Goal: Transaction & Acquisition: Book appointment/travel/reservation

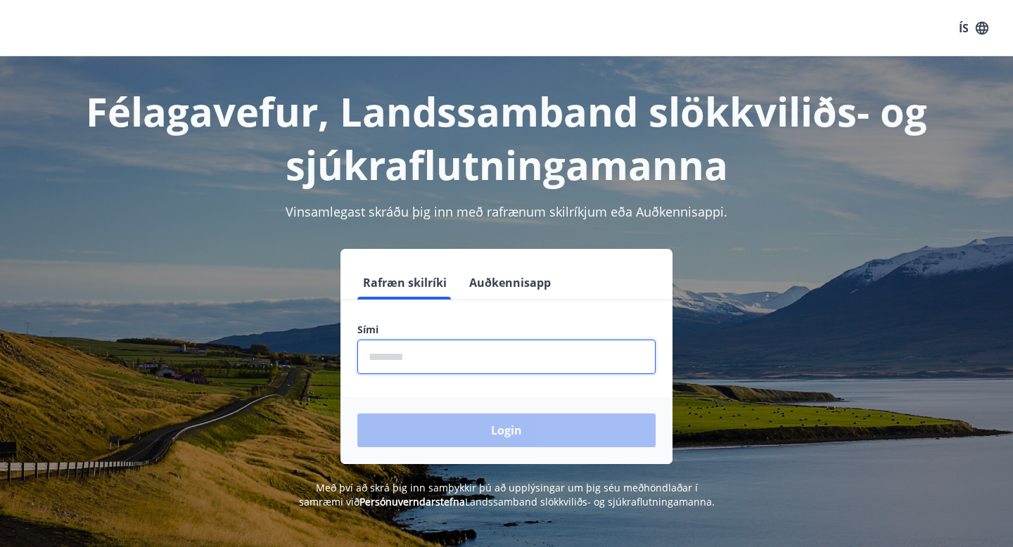
click at [453, 359] on input "phone" at bounding box center [506, 357] width 298 height 34
click at [450, 362] on input "phone" at bounding box center [506, 357] width 298 height 34
type input "********"
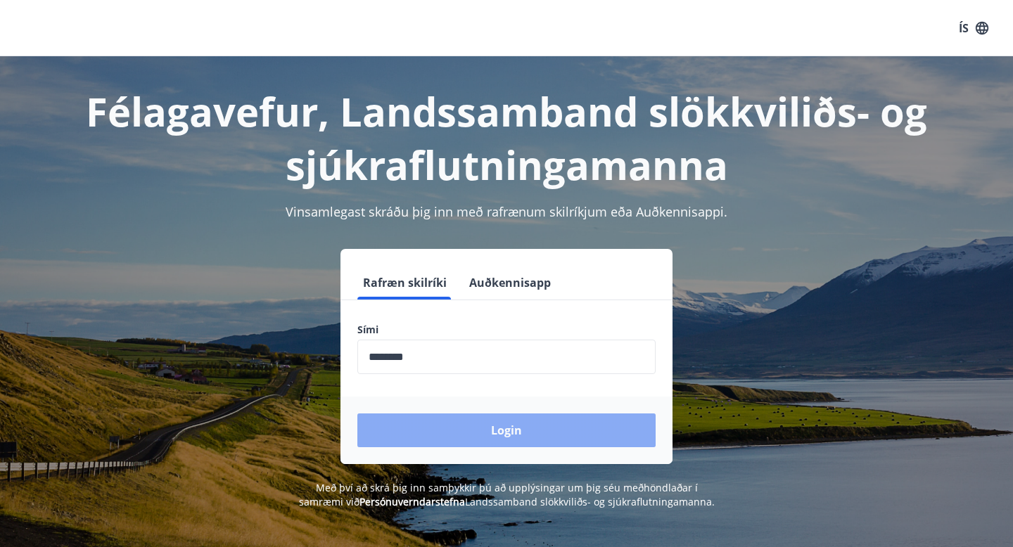
click at [512, 428] on button "Login" at bounding box center [506, 431] width 298 height 34
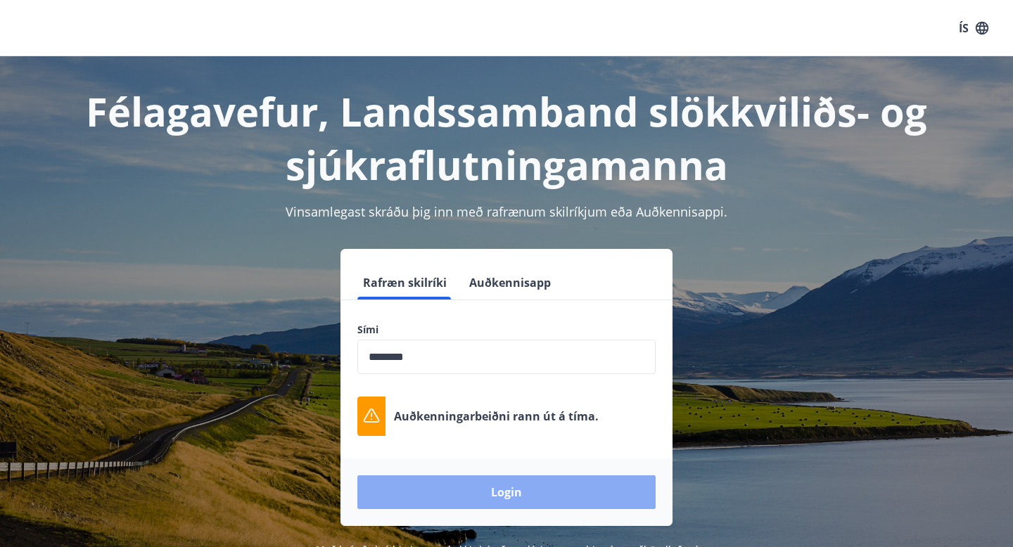
click at [506, 491] on button "Login" at bounding box center [506, 492] width 298 height 34
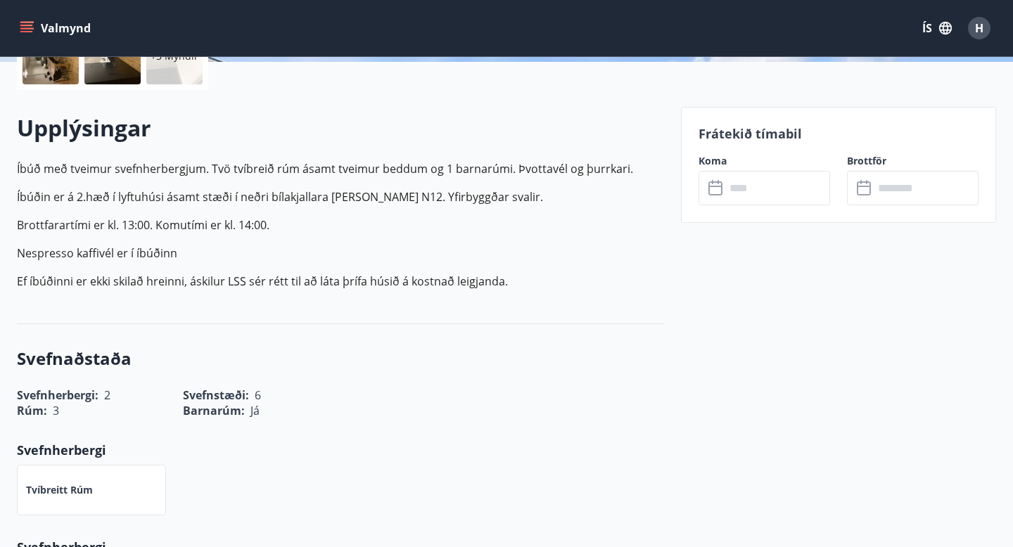
scroll to position [361, 0]
click at [786, 191] on input "text" at bounding box center [777, 187] width 105 height 34
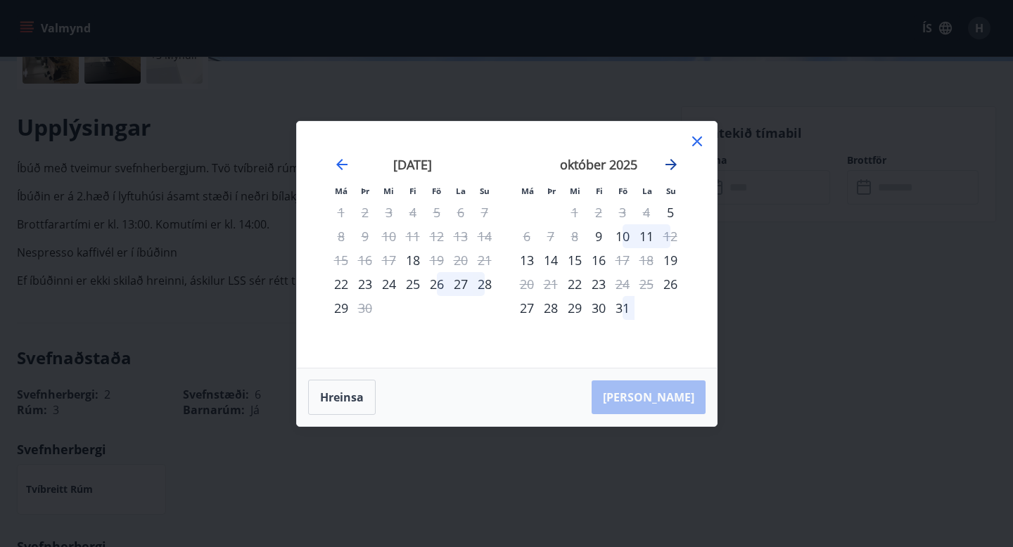
click at [669, 160] on icon "Move forward to switch to the next month." at bounding box center [670, 164] width 17 height 17
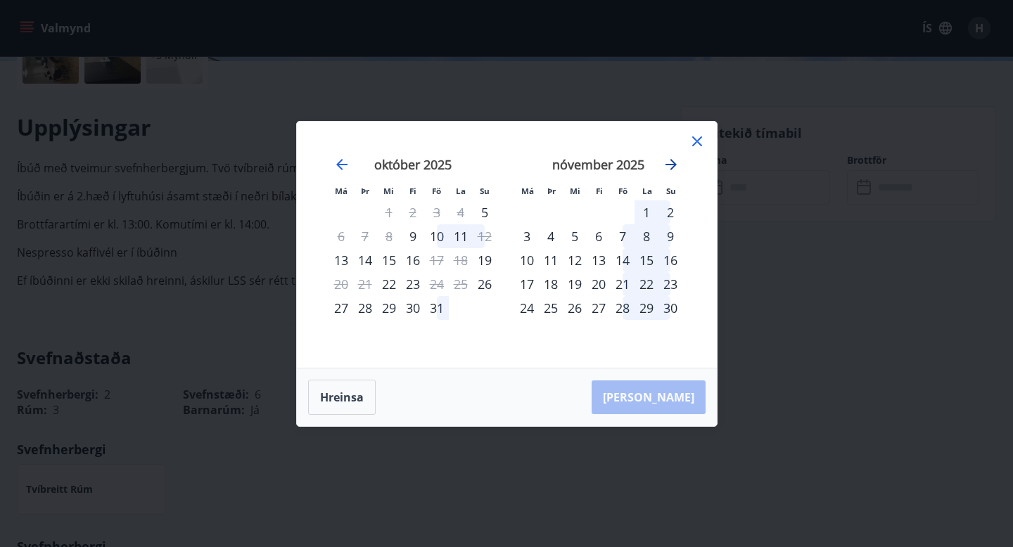
click at [671, 165] on icon "Move forward to switch to the next month." at bounding box center [670, 164] width 17 height 17
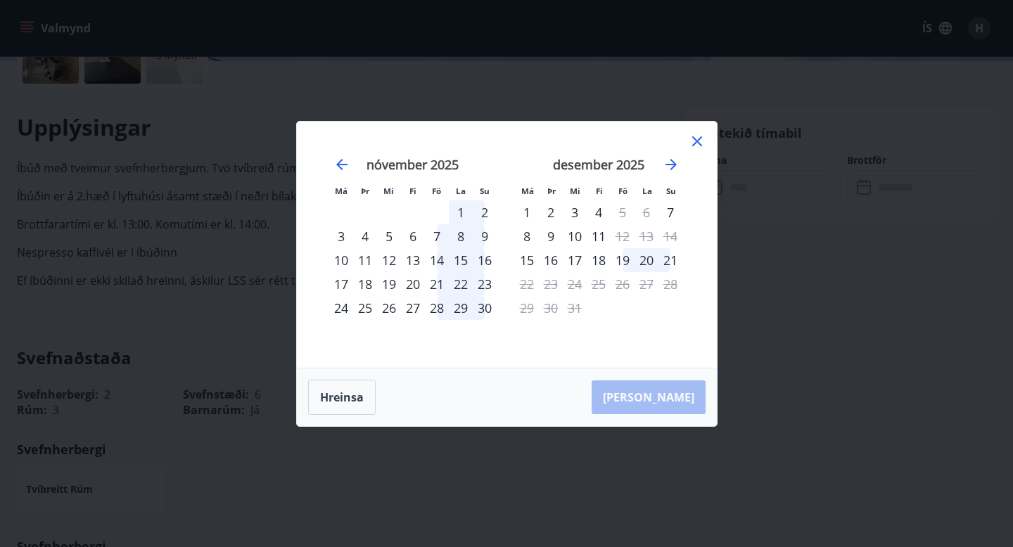
click at [700, 136] on icon at bounding box center [696, 141] width 17 height 17
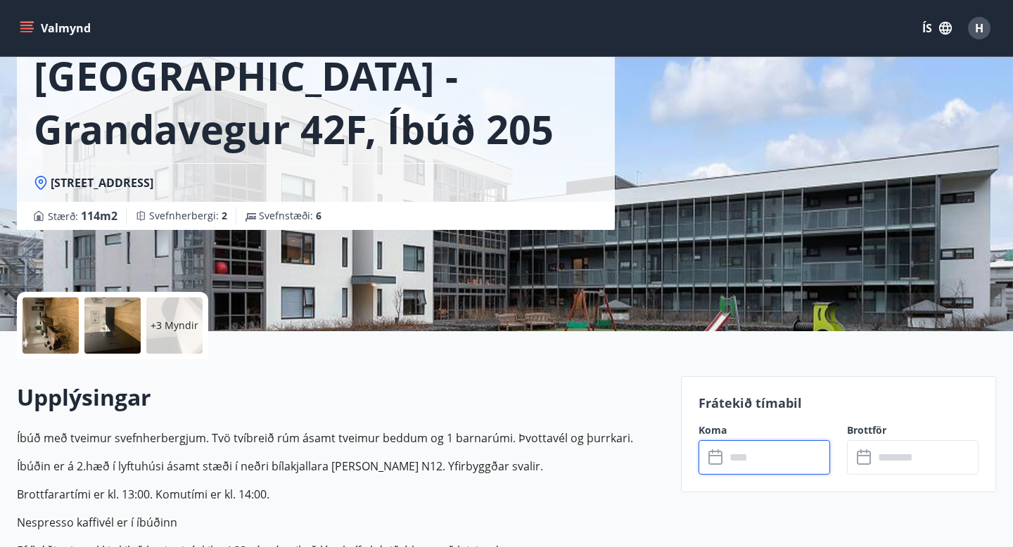
scroll to position [0, 0]
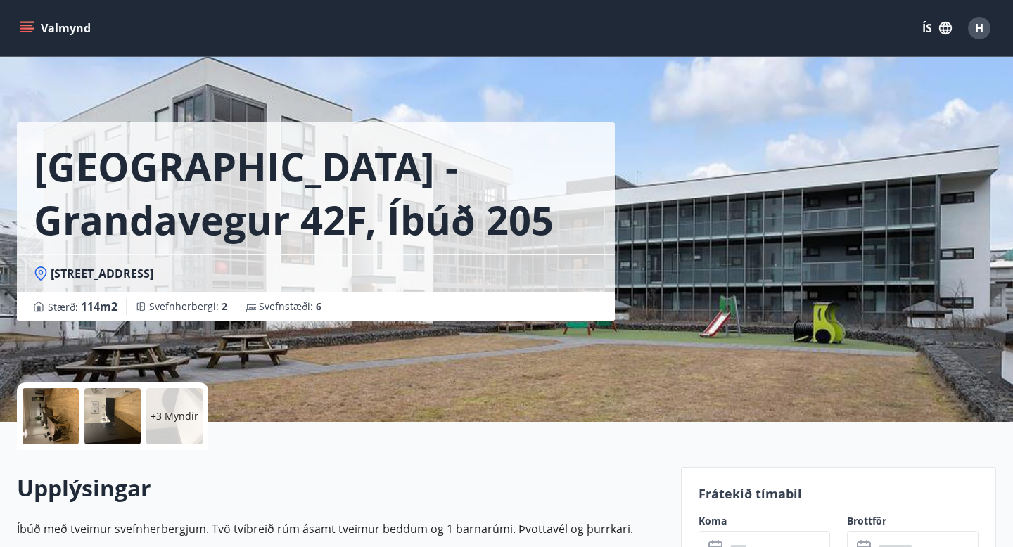
click at [32, 25] on icon "menu" at bounding box center [26, 25] width 13 height 1
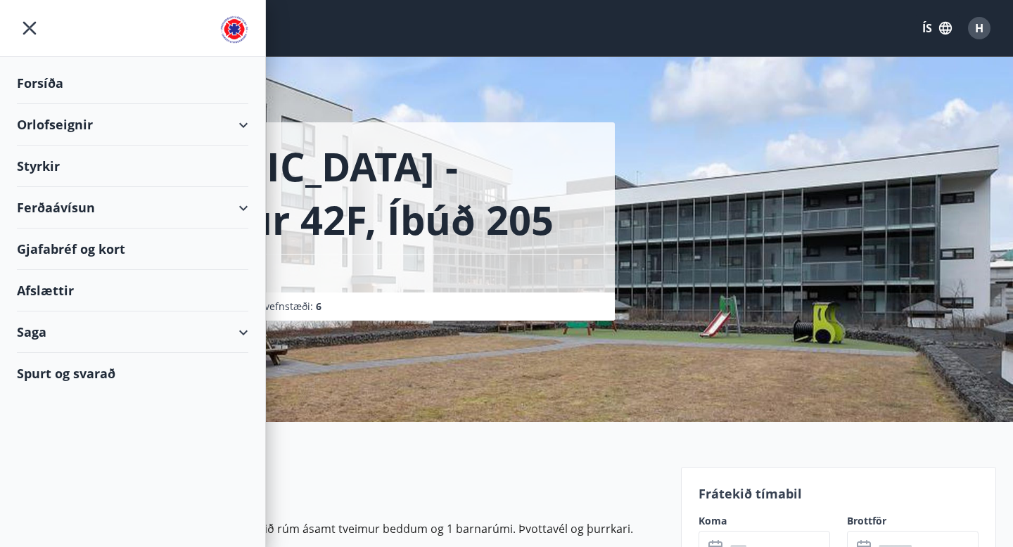
click at [67, 129] on div "Orlofseignir" at bounding box center [132, 124] width 231 height 41
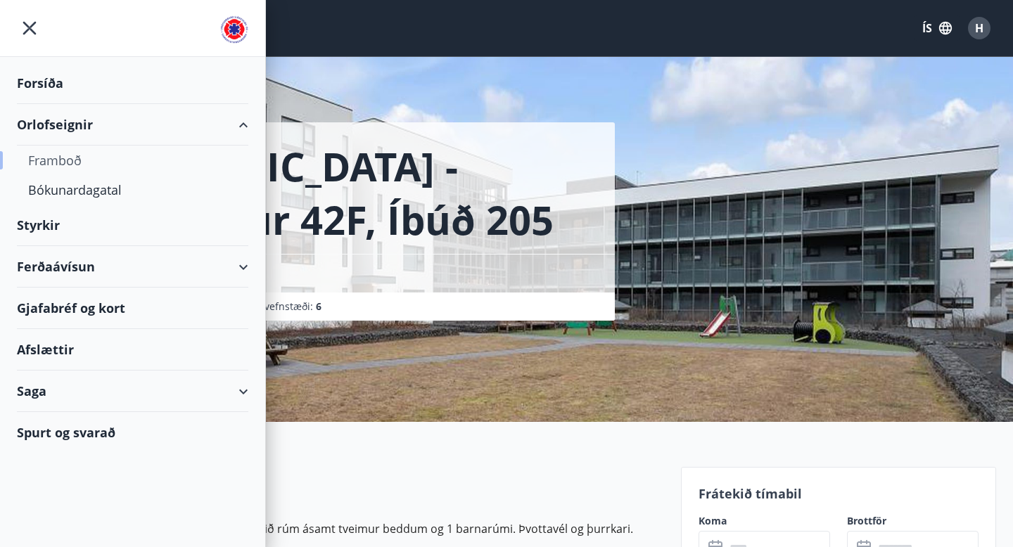
click at [63, 166] on div "Framboð" at bounding box center [132, 161] width 209 height 30
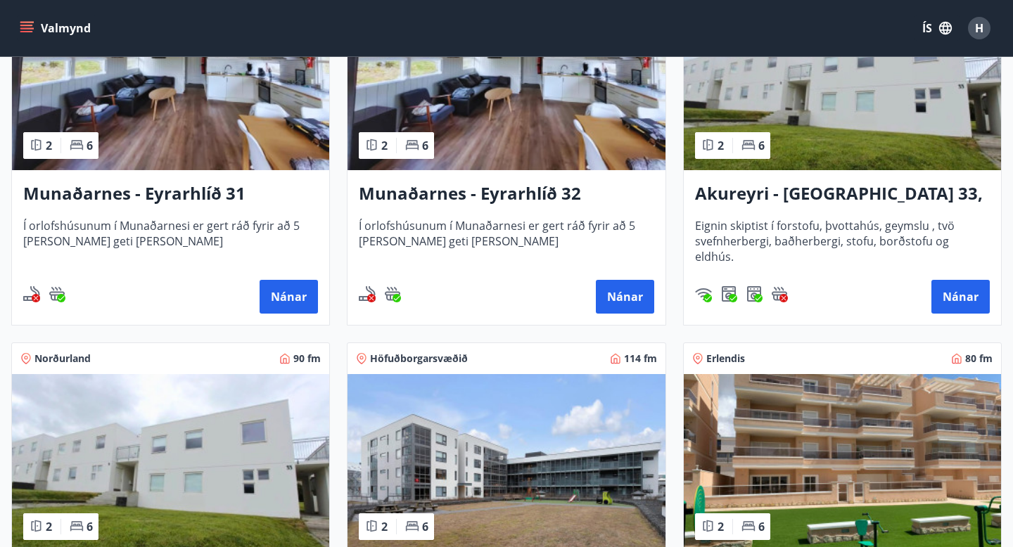
scroll to position [618, 0]
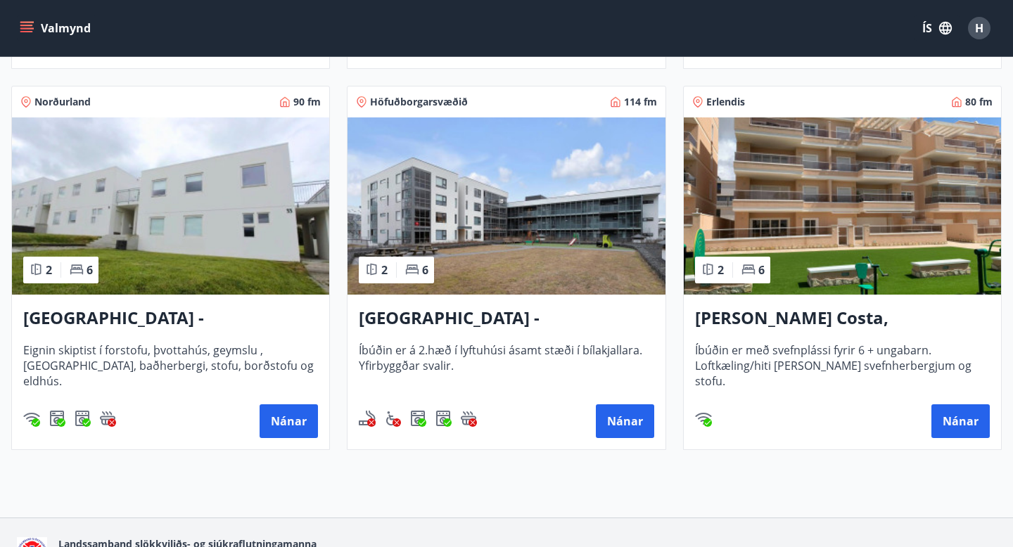
click at [186, 225] on img at bounding box center [170, 205] width 317 height 177
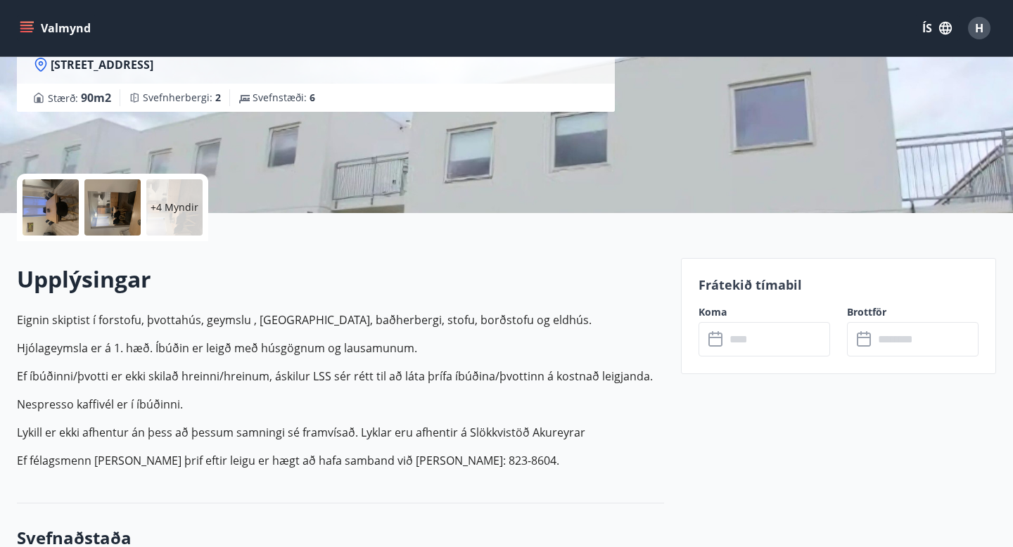
scroll to position [211, 0]
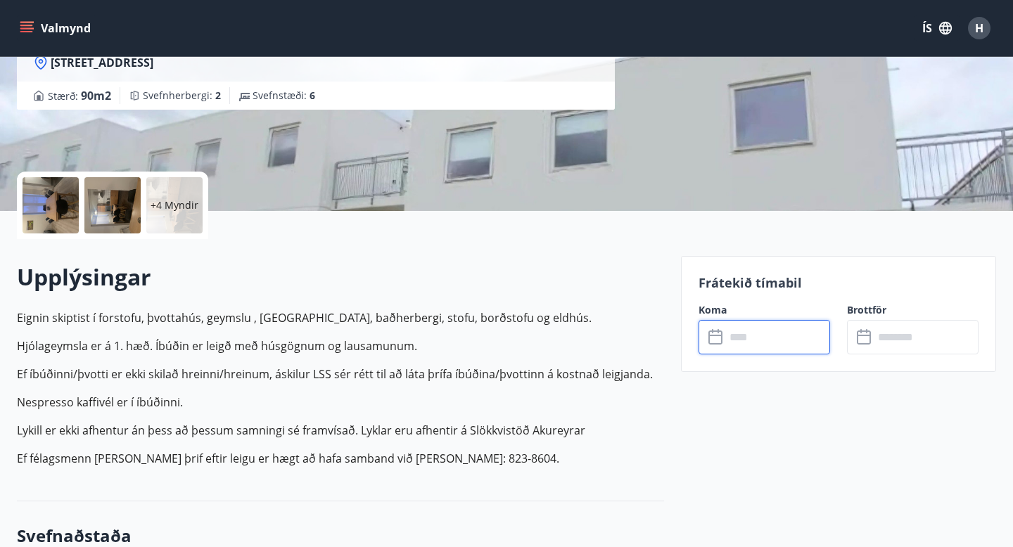
click at [763, 338] on input "text" at bounding box center [777, 337] width 105 height 34
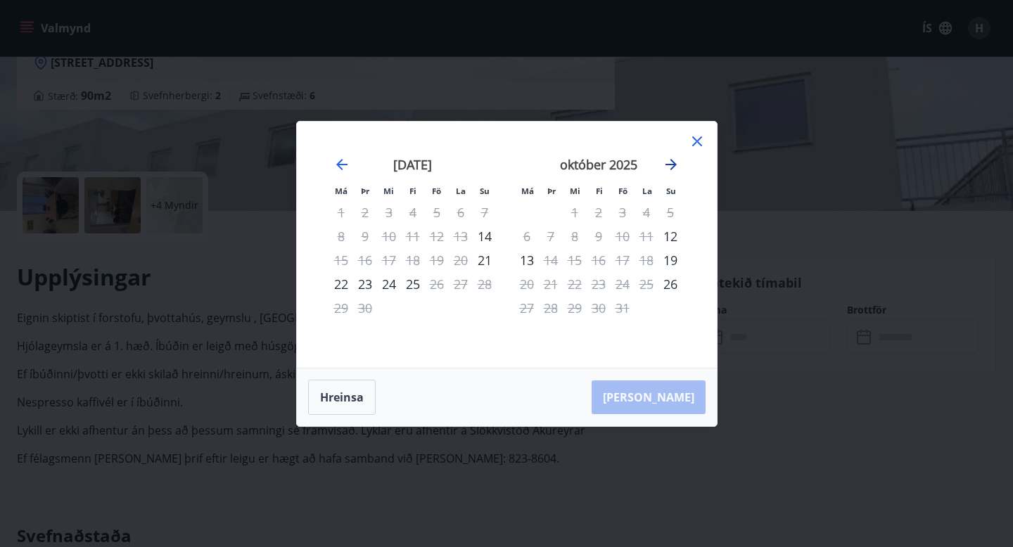
click at [671, 165] on icon "Move forward to switch to the next month." at bounding box center [670, 164] width 17 height 17
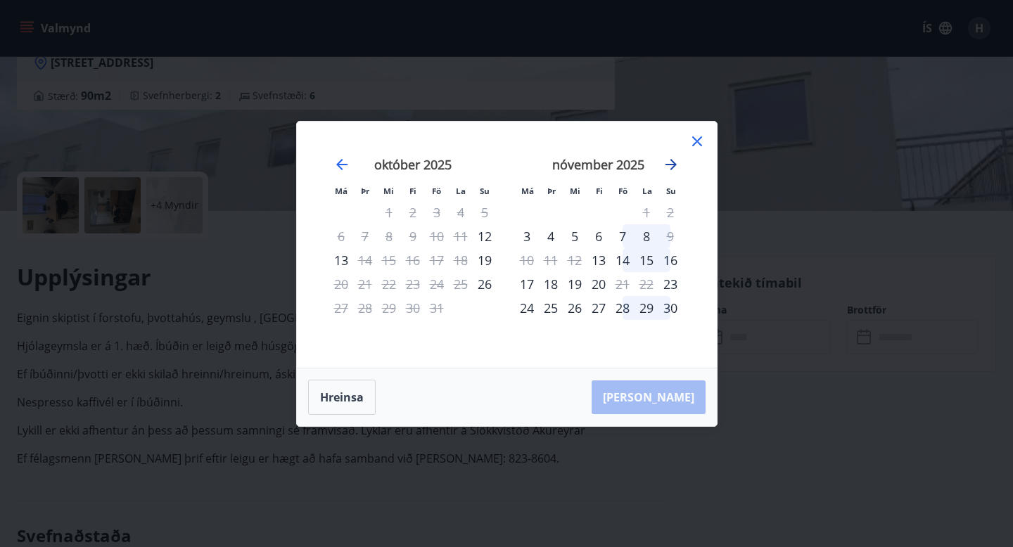
click at [671, 165] on icon "Move forward to switch to the next month." at bounding box center [670, 164] width 17 height 17
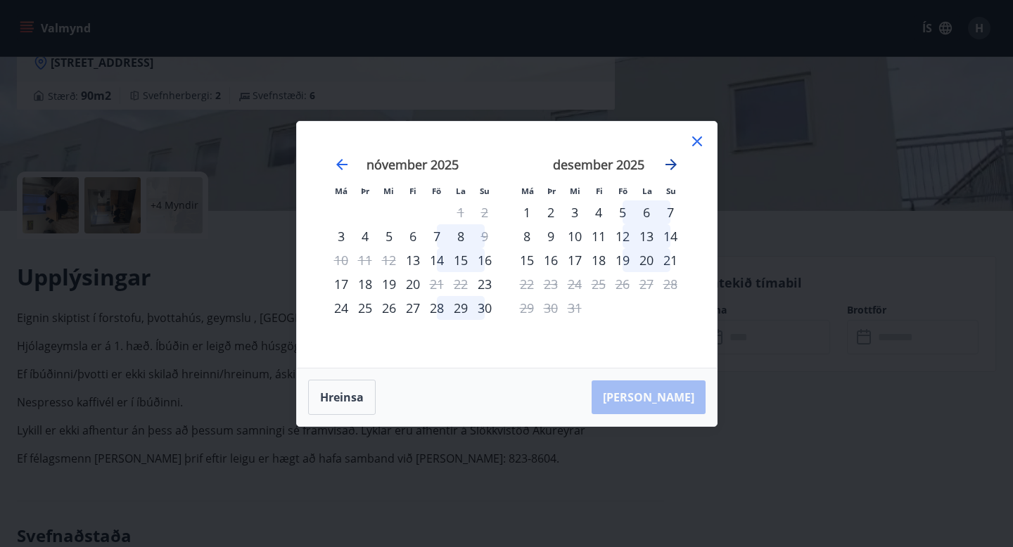
click at [671, 165] on icon "Move forward to switch to the next month." at bounding box center [670, 164] width 17 height 17
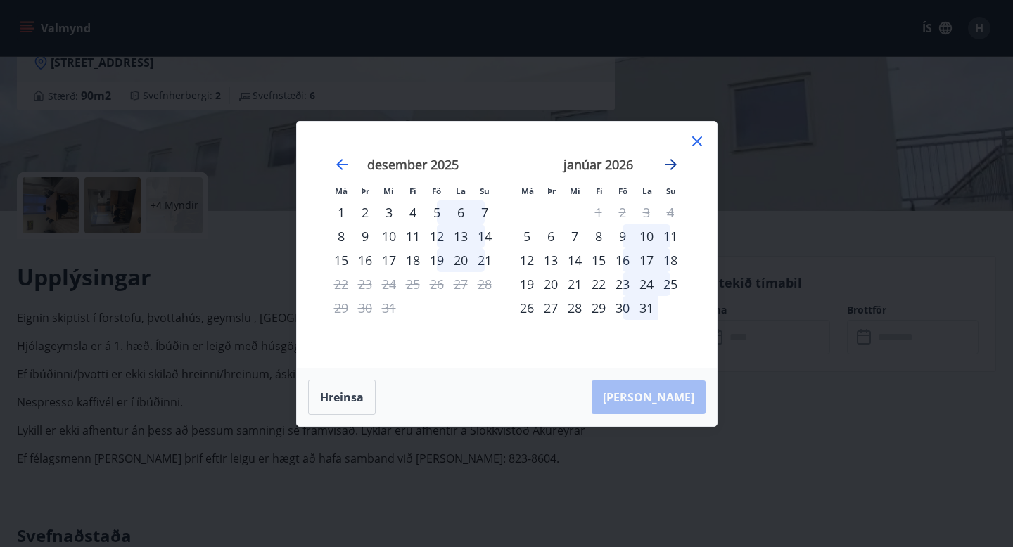
click at [671, 165] on icon "Move forward to switch to the next month." at bounding box center [670, 164] width 17 height 17
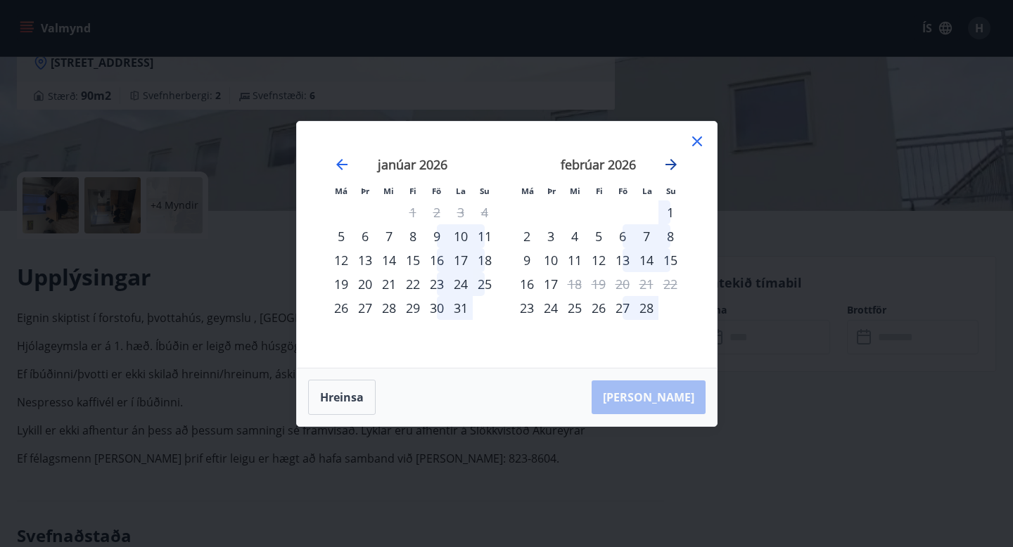
click at [672, 165] on icon "Move forward to switch to the next month." at bounding box center [670, 164] width 17 height 17
click at [340, 166] on icon "Move backward to switch to the previous month." at bounding box center [341, 164] width 17 height 17
click at [696, 143] on icon at bounding box center [696, 141] width 17 height 17
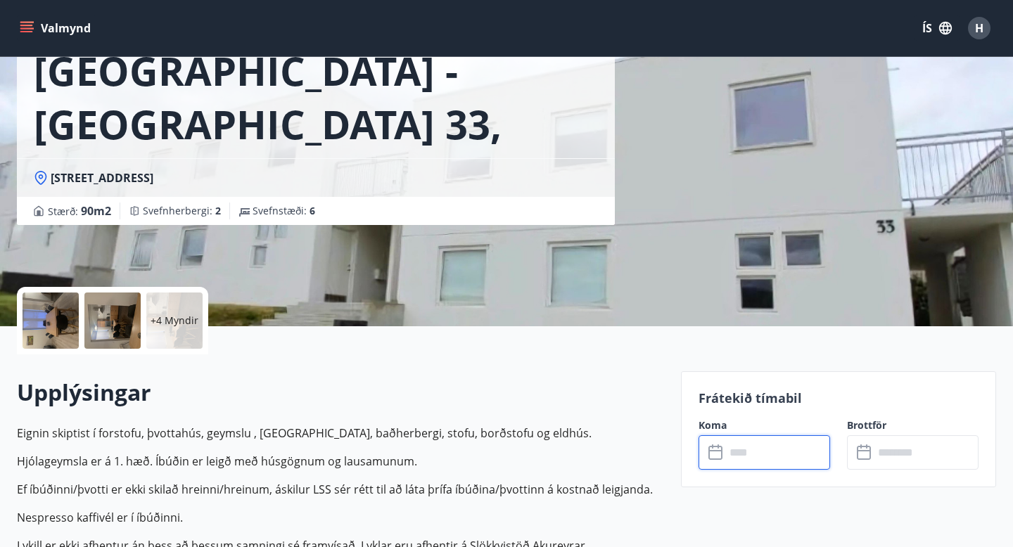
scroll to position [0, 0]
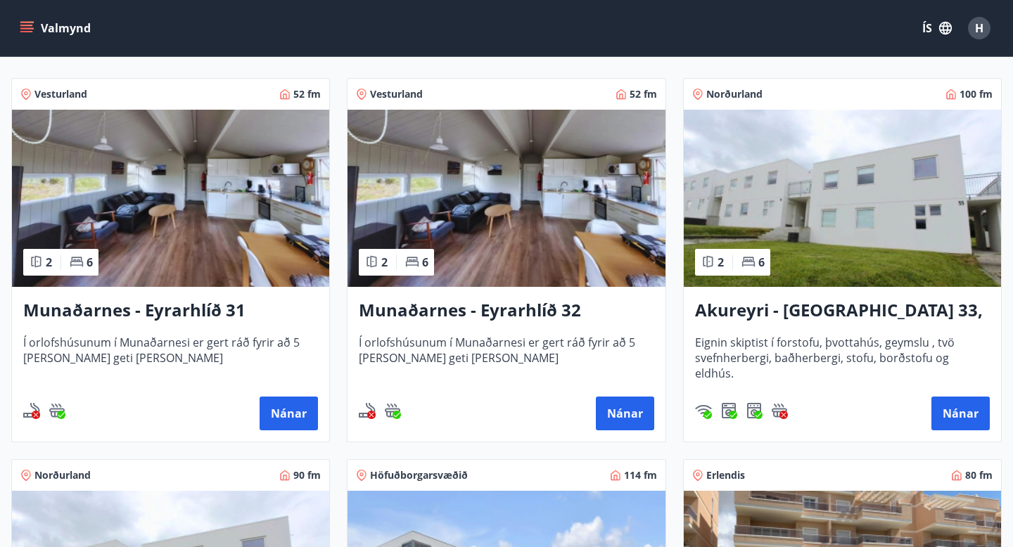
scroll to position [245, 0]
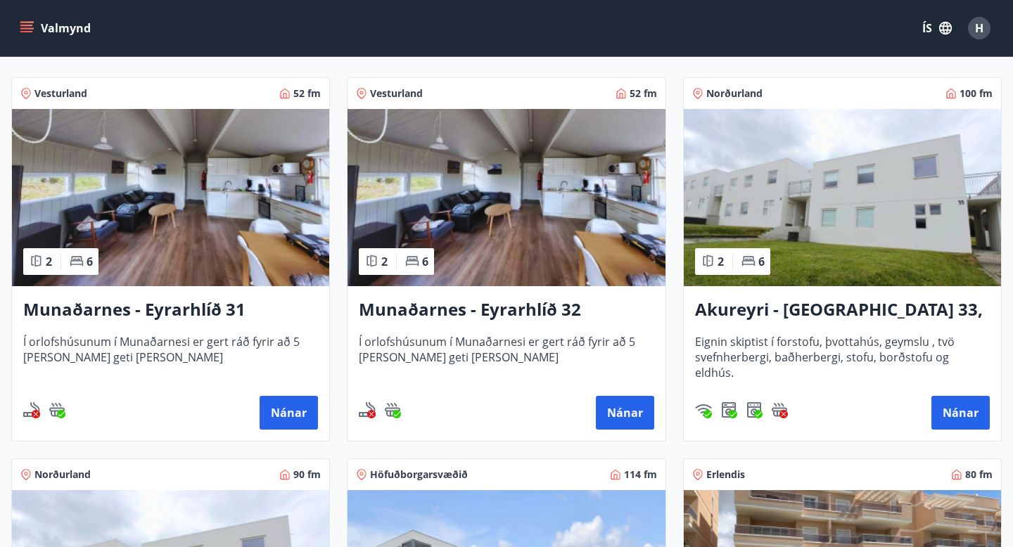
click at [803, 186] on img at bounding box center [842, 197] width 317 height 177
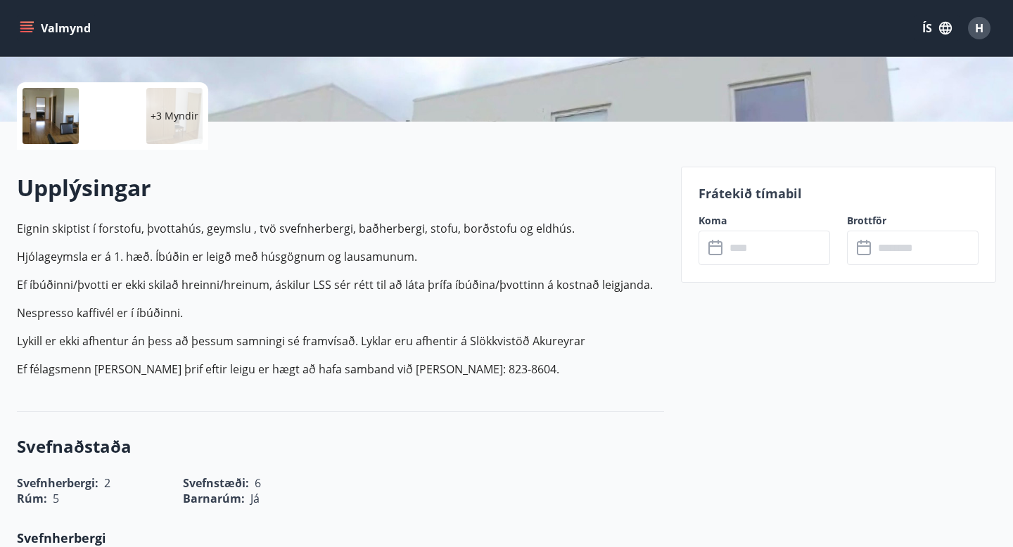
scroll to position [312, 0]
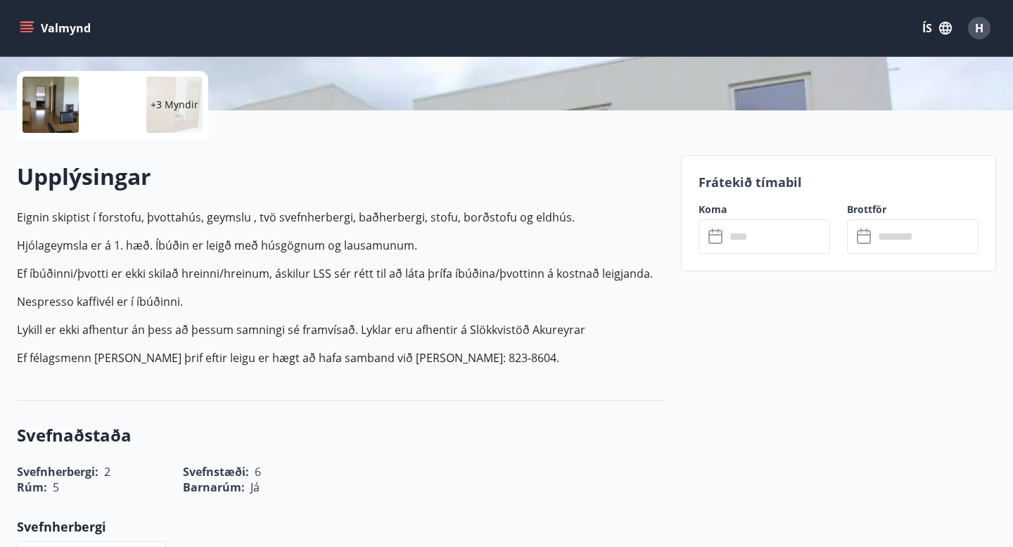
click at [779, 239] on input "text" at bounding box center [777, 236] width 105 height 34
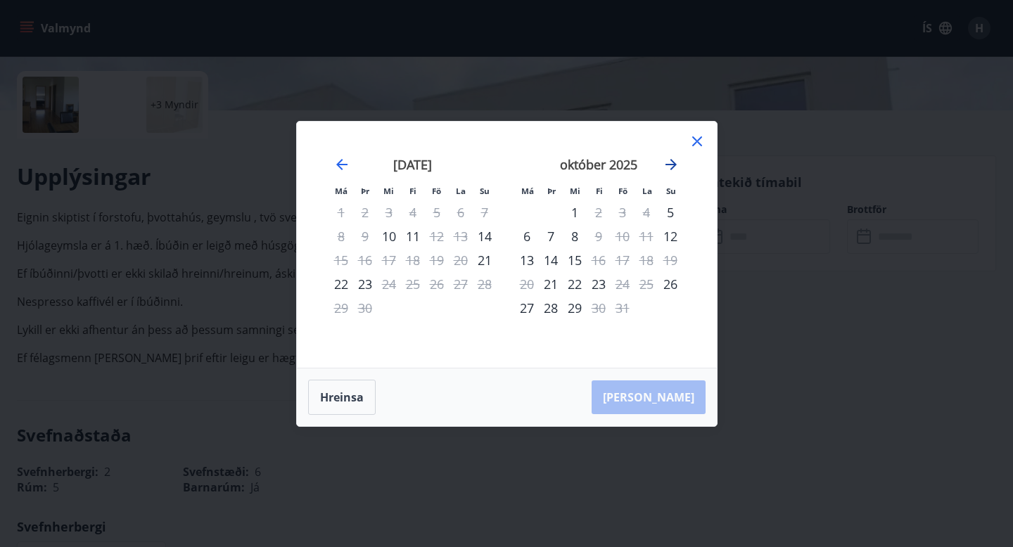
click at [671, 167] on icon "Move forward to switch to the next month." at bounding box center [670, 164] width 17 height 17
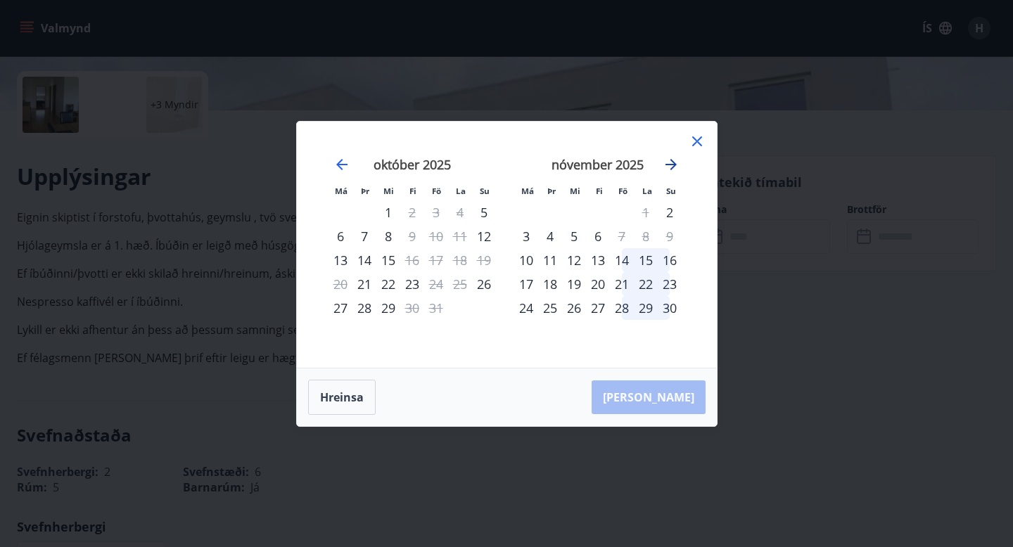
click at [671, 167] on icon "Move forward to switch to the next month." at bounding box center [670, 164] width 17 height 17
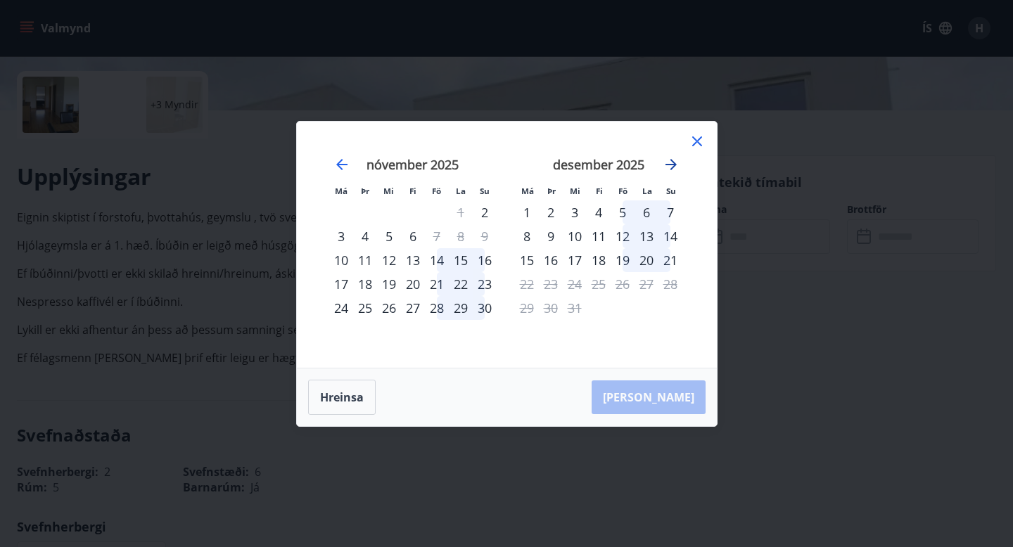
click at [671, 167] on icon "Move forward to switch to the next month." at bounding box center [670, 164] width 17 height 17
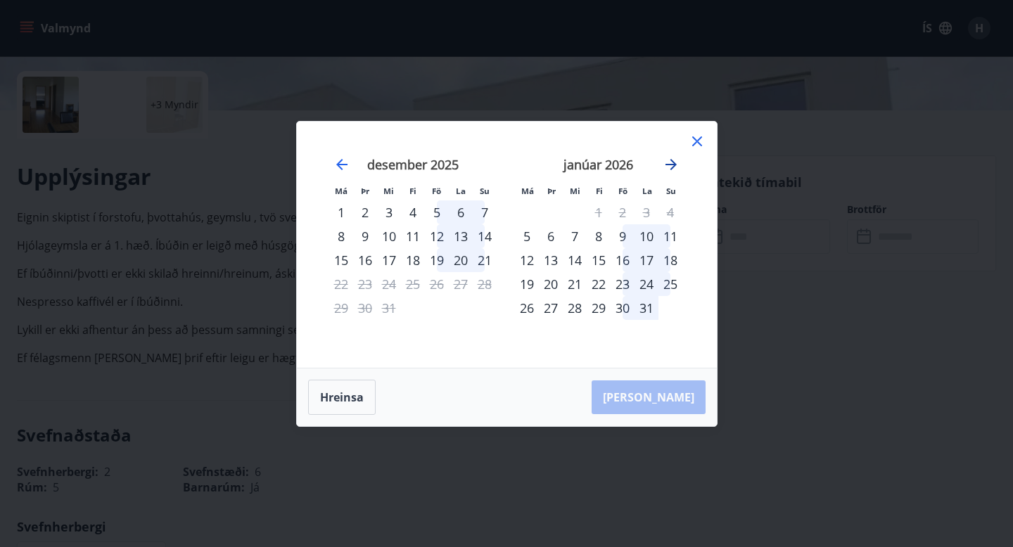
click at [671, 167] on icon "Move forward to switch to the next month." at bounding box center [670, 164] width 17 height 17
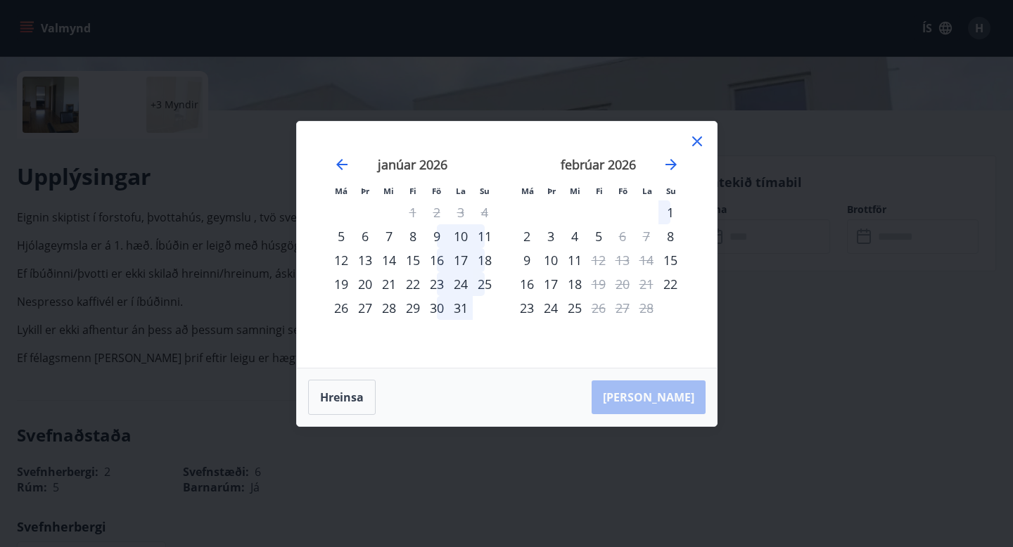
click at [697, 140] on icon at bounding box center [697, 141] width 10 height 10
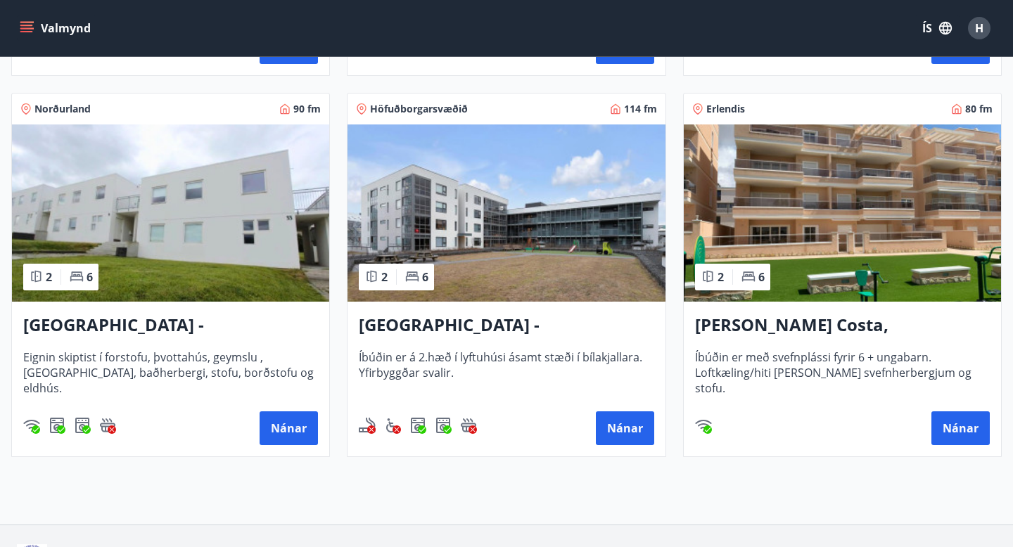
scroll to position [610, 0]
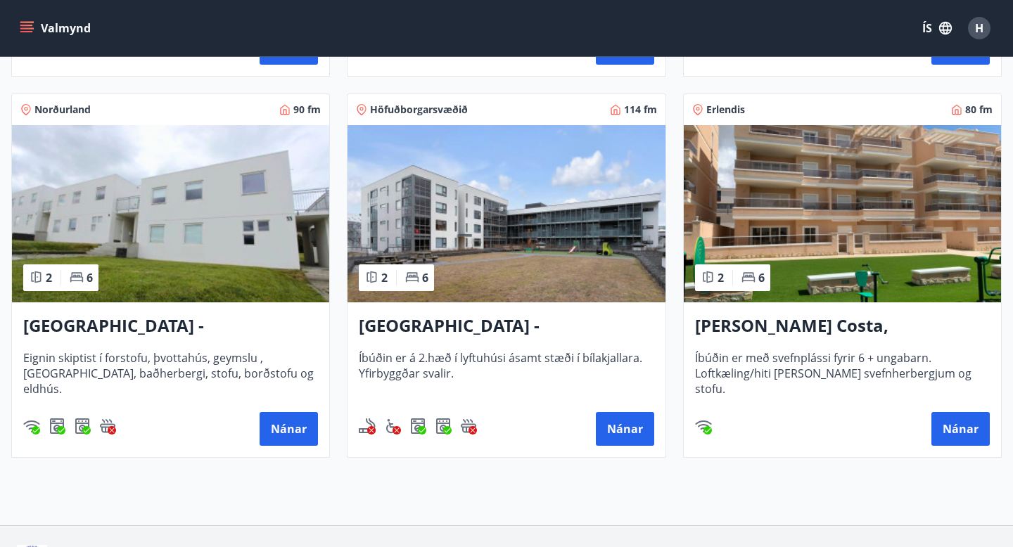
click at [871, 214] on img at bounding box center [842, 213] width 317 height 177
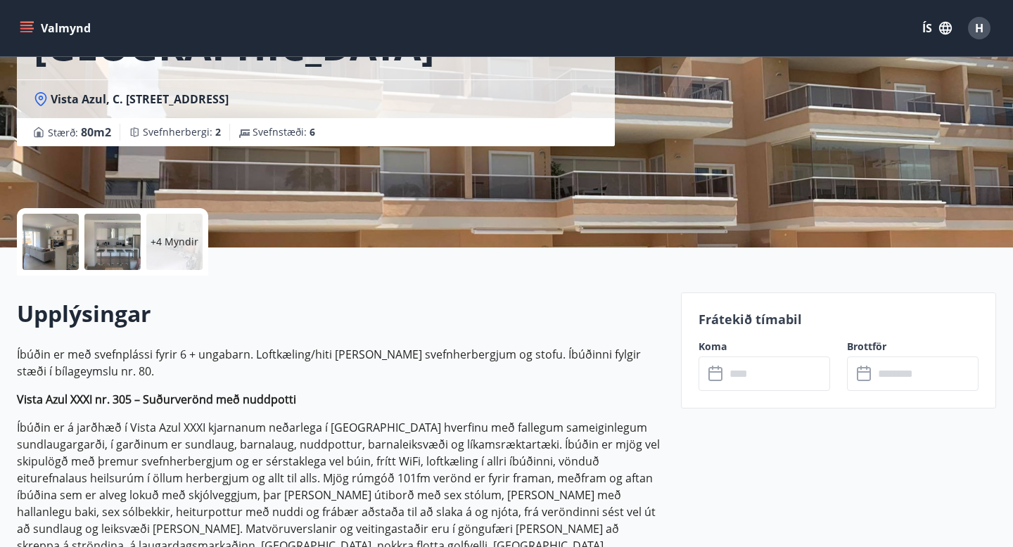
scroll to position [179, 0]
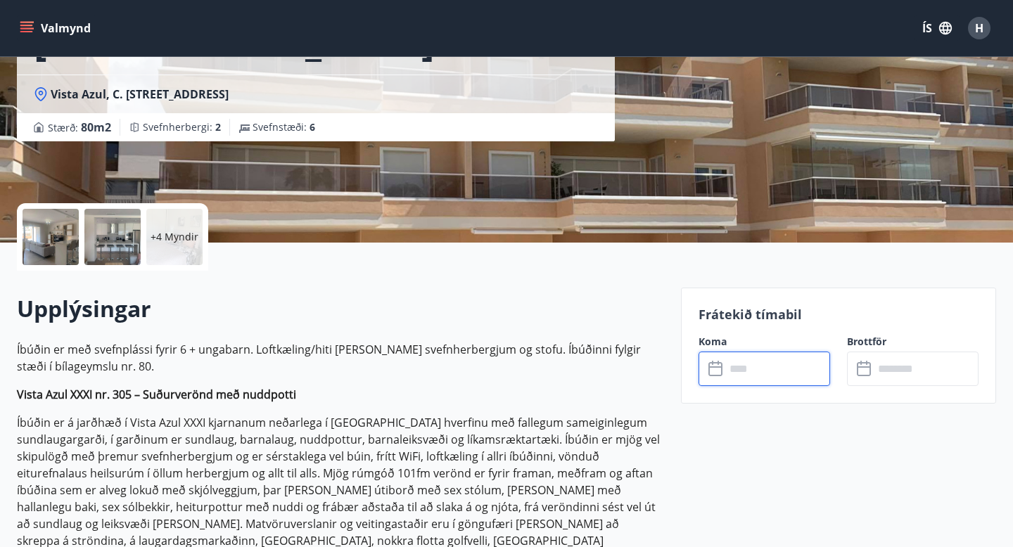
click at [778, 371] on input "text" at bounding box center [777, 369] width 105 height 34
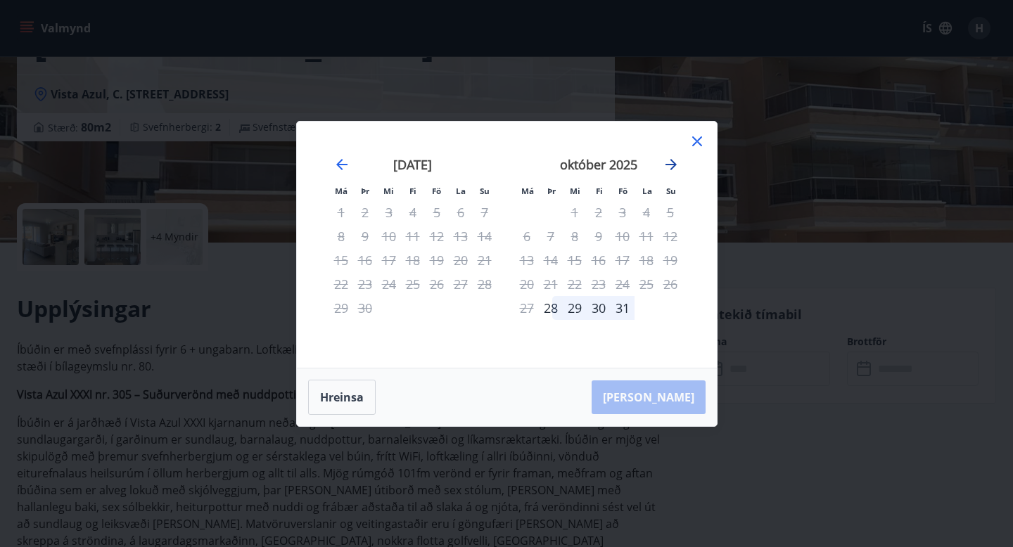
click at [670, 162] on icon "Move forward to switch to the next month." at bounding box center [670, 164] width 17 height 17
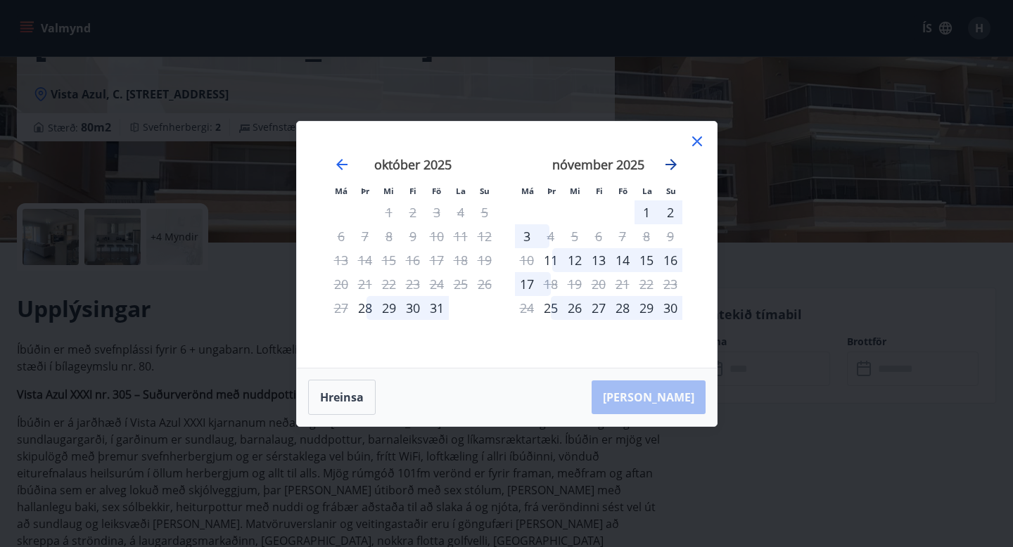
click at [670, 162] on icon "Move forward to switch to the next month." at bounding box center [670, 164] width 17 height 17
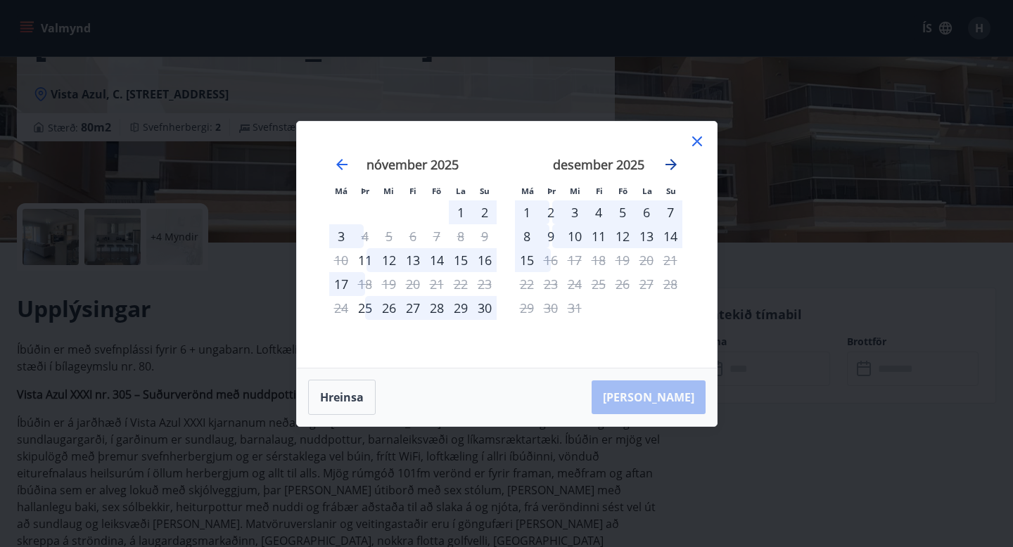
click at [670, 162] on icon "Move forward to switch to the next month." at bounding box center [670, 164] width 17 height 17
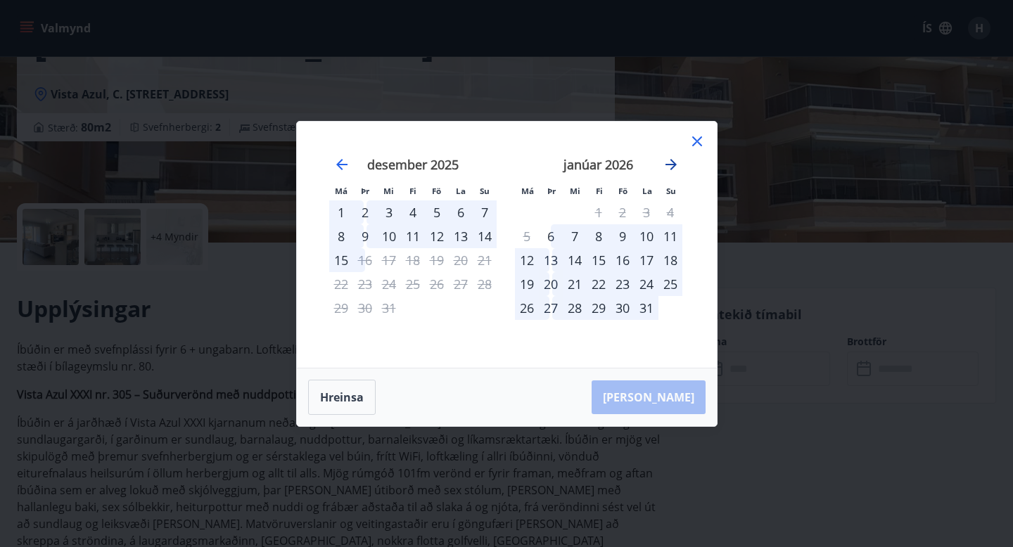
click at [670, 162] on icon "Move forward to switch to the next month." at bounding box center [670, 164] width 17 height 17
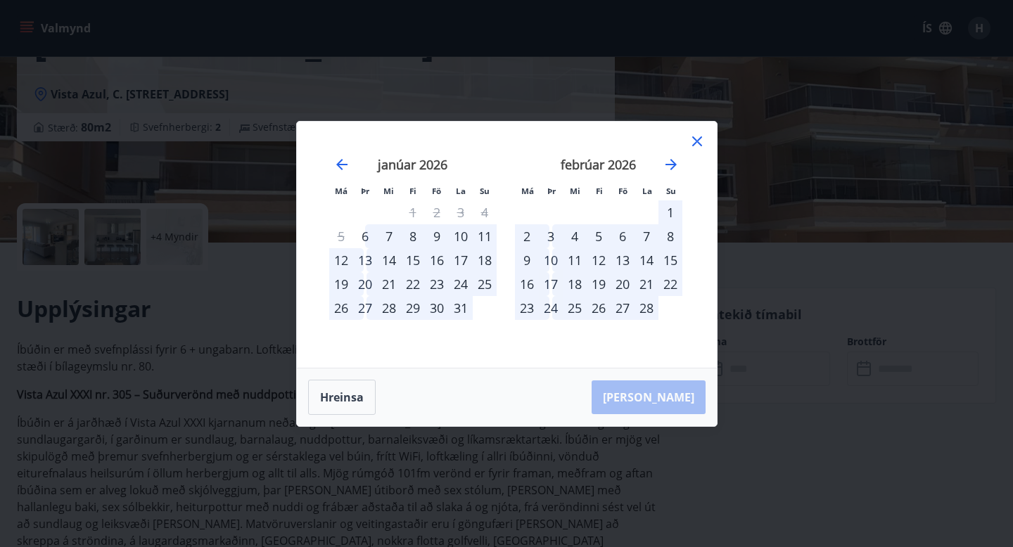
click at [695, 143] on icon at bounding box center [697, 141] width 10 height 10
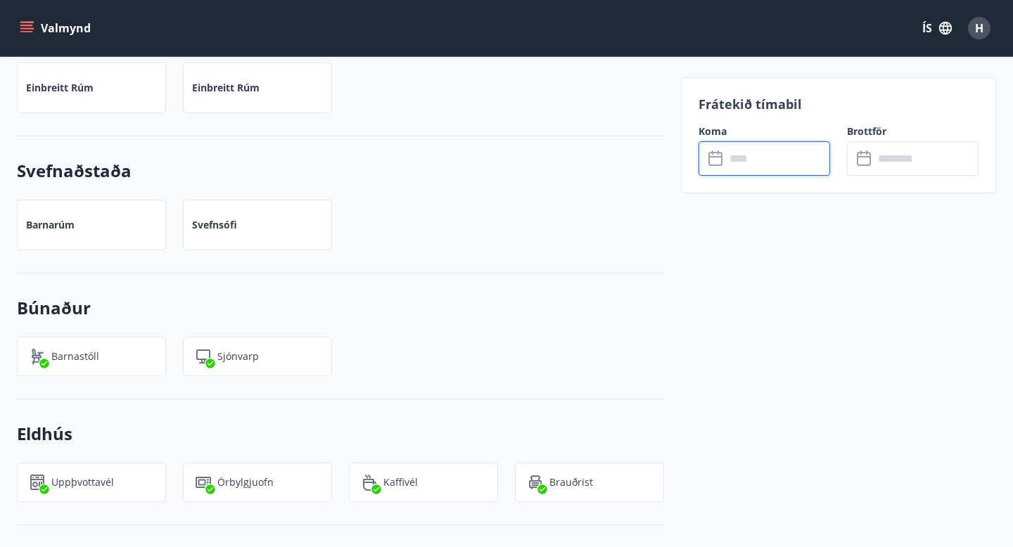
scroll to position [1212, 0]
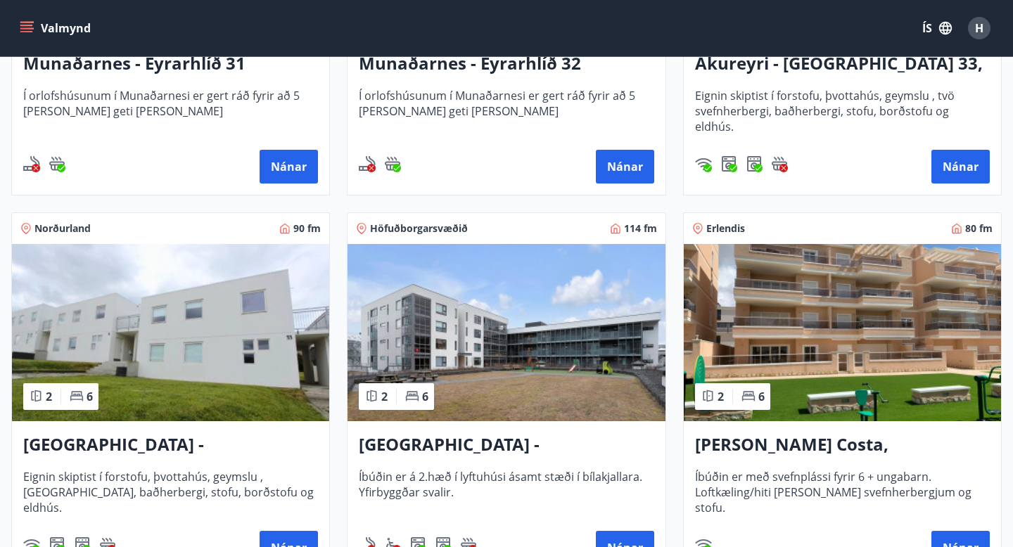
scroll to position [493, 0]
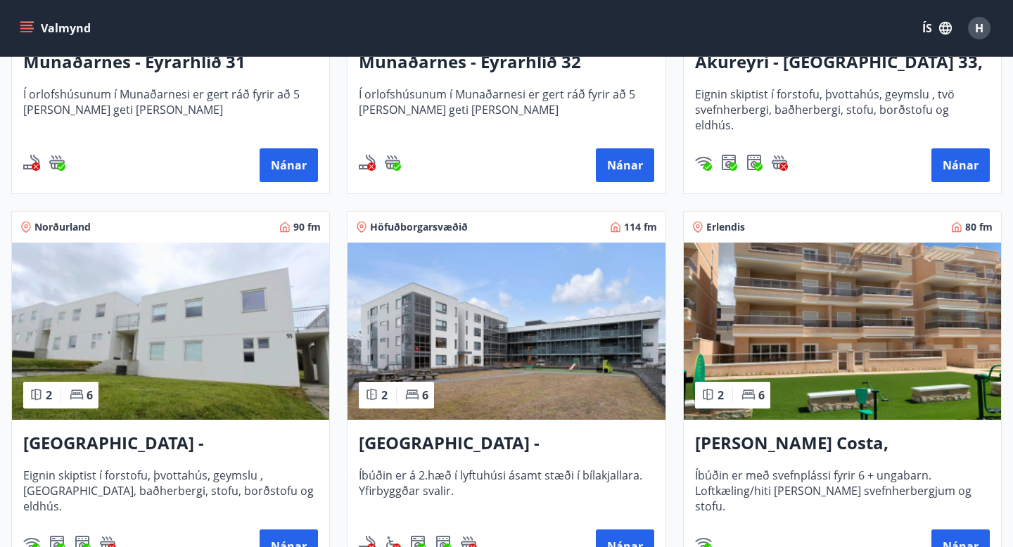
click at [177, 346] on img at bounding box center [170, 331] width 317 height 177
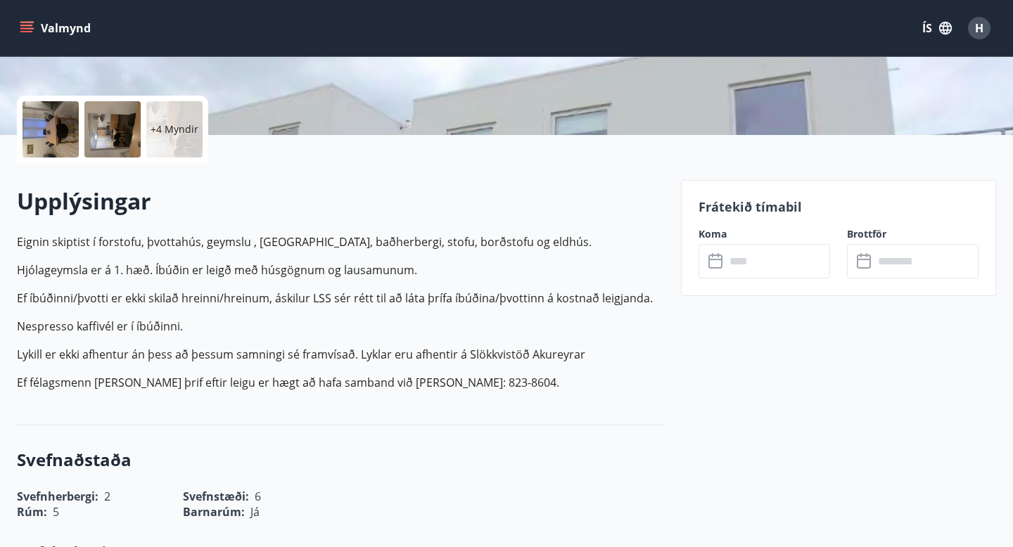
scroll to position [294, 0]
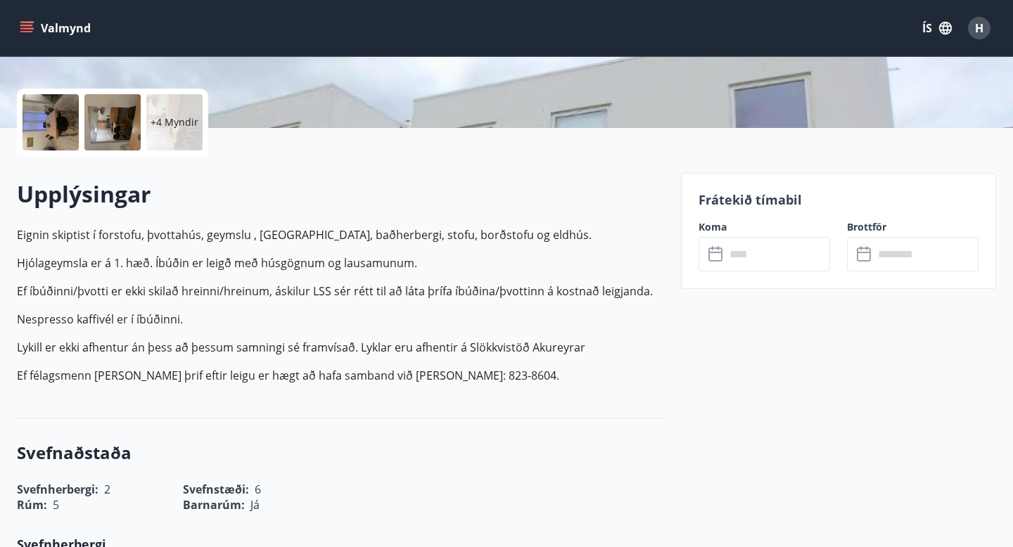
click at [763, 246] on input "text" at bounding box center [777, 254] width 105 height 34
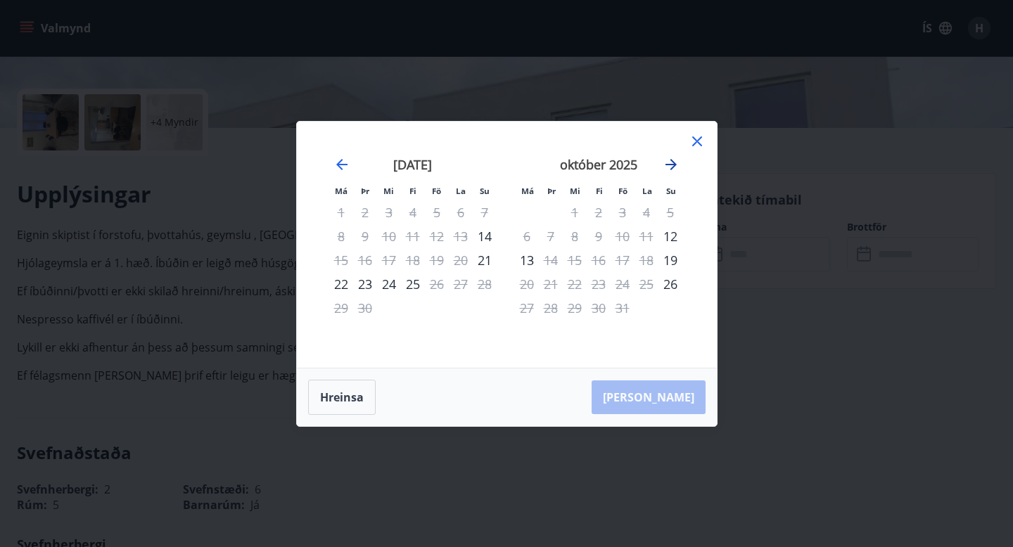
click at [670, 164] on icon "Move forward to switch to the next month." at bounding box center [670, 164] width 11 height 11
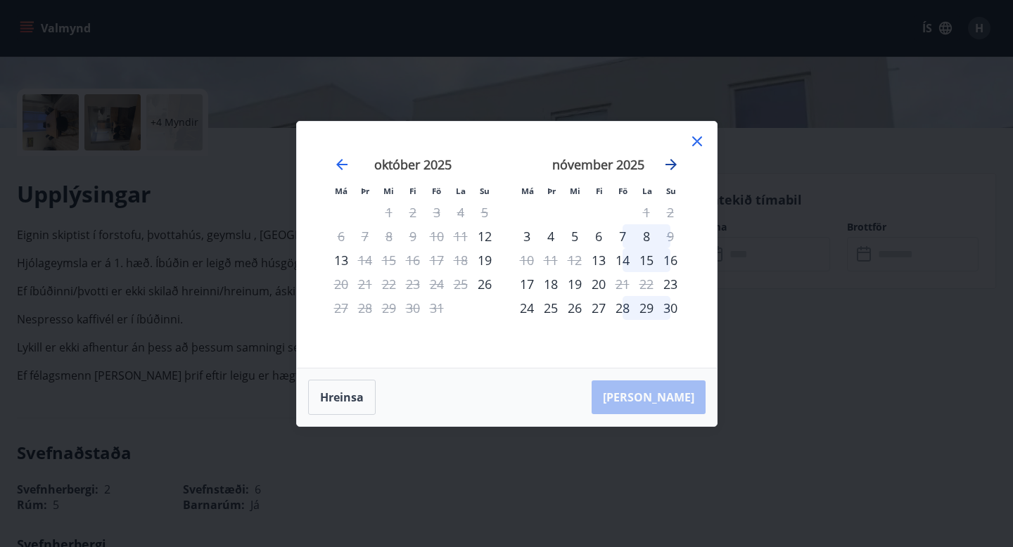
click at [670, 164] on icon "Move forward to switch to the next month." at bounding box center [670, 164] width 11 height 11
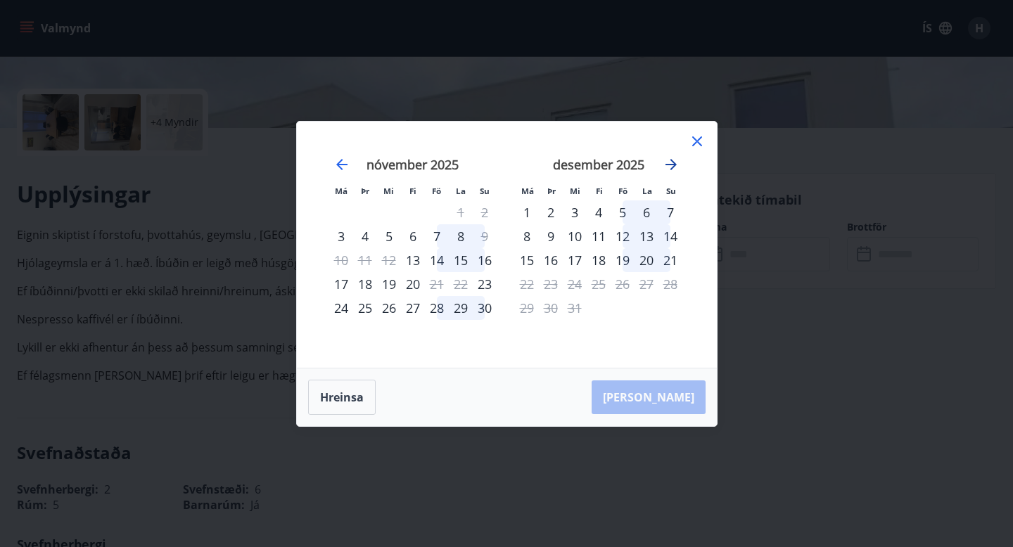
click at [670, 164] on icon "Move forward to switch to the next month." at bounding box center [670, 164] width 11 height 11
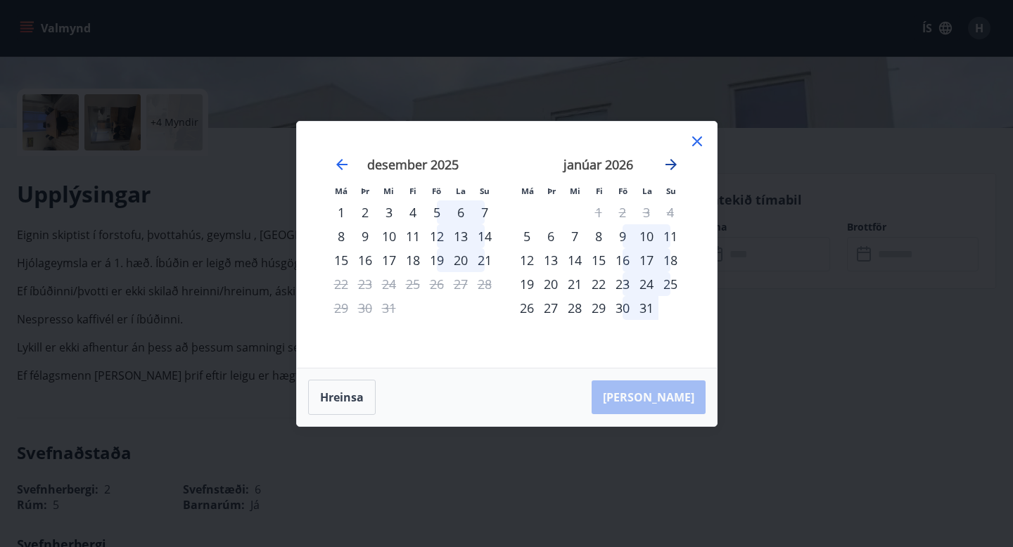
click at [670, 164] on icon "Move forward to switch to the next month." at bounding box center [670, 164] width 11 height 11
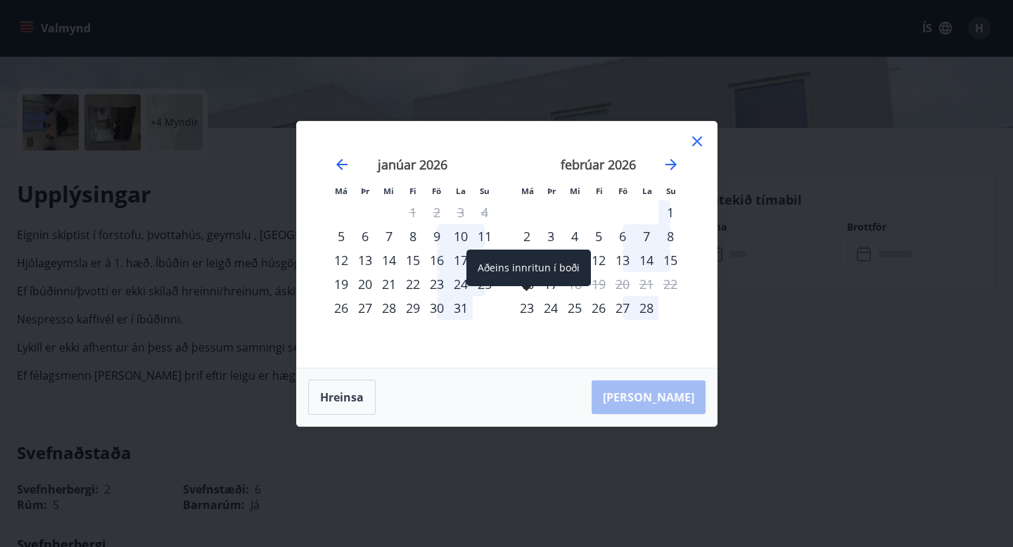
click at [527, 304] on div "23" at bounding box center [527, 308] width 24 height 24
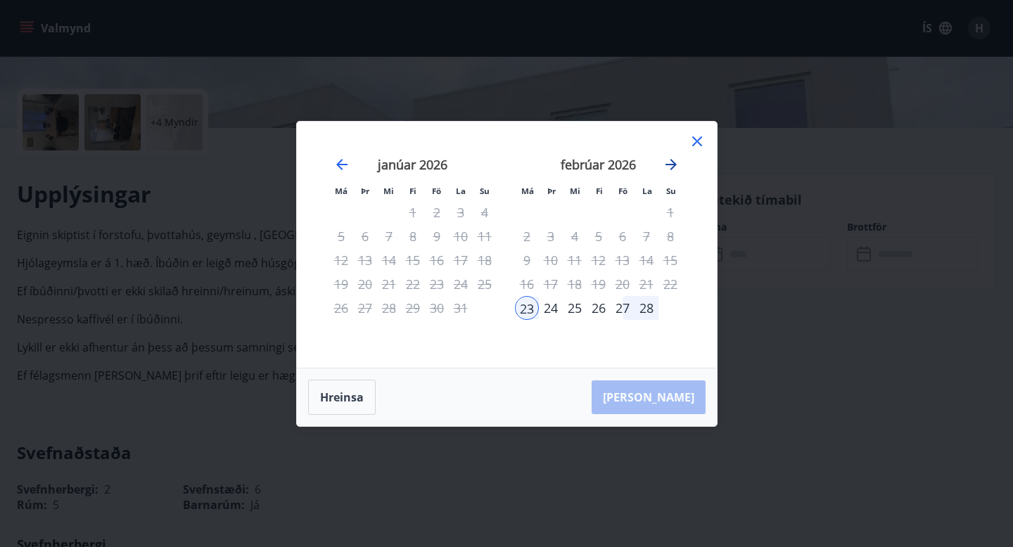
click at [672, 163] on icon "Move forward to switch to the next month." at bounding box center [670, 164] width 17 height 17
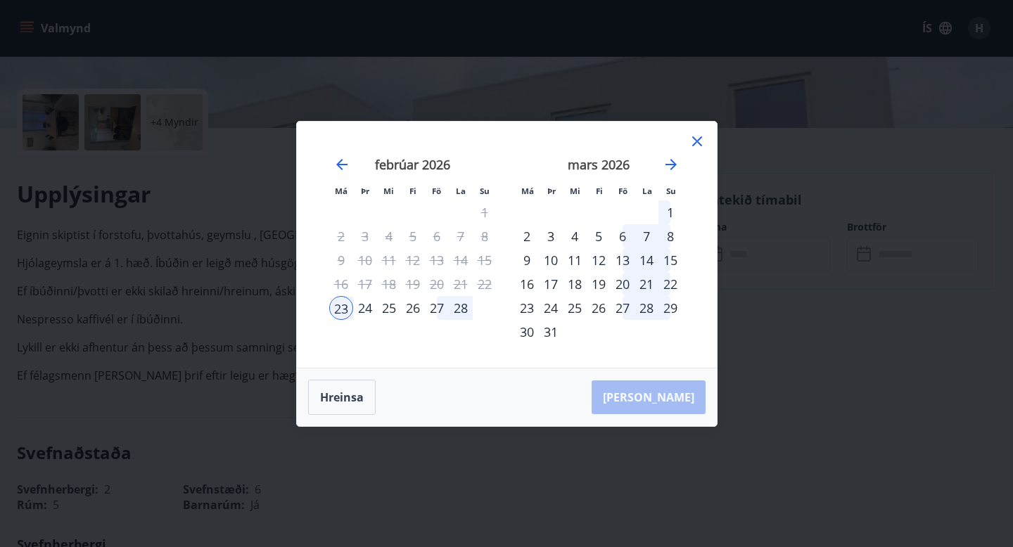
click at [483, 214] on div "1" at bounding box center [485, 212] width 24 height 24
click at [670, 210] on div "1" at bounding box center [670, 212] width 24 height 24
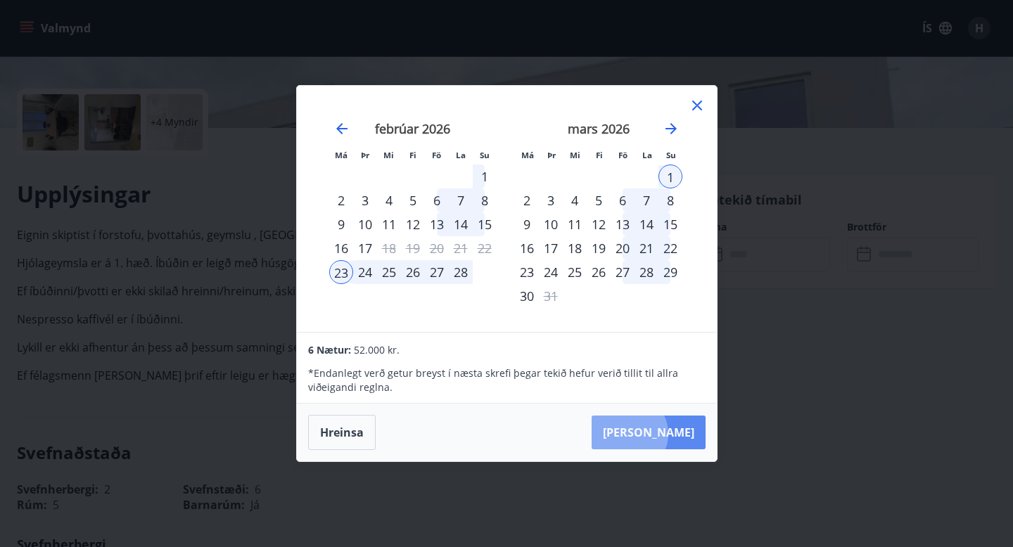
click at [672, 434] on button "[PERSON_NAME]" at bounding box center [648, 433] width 114 height 34
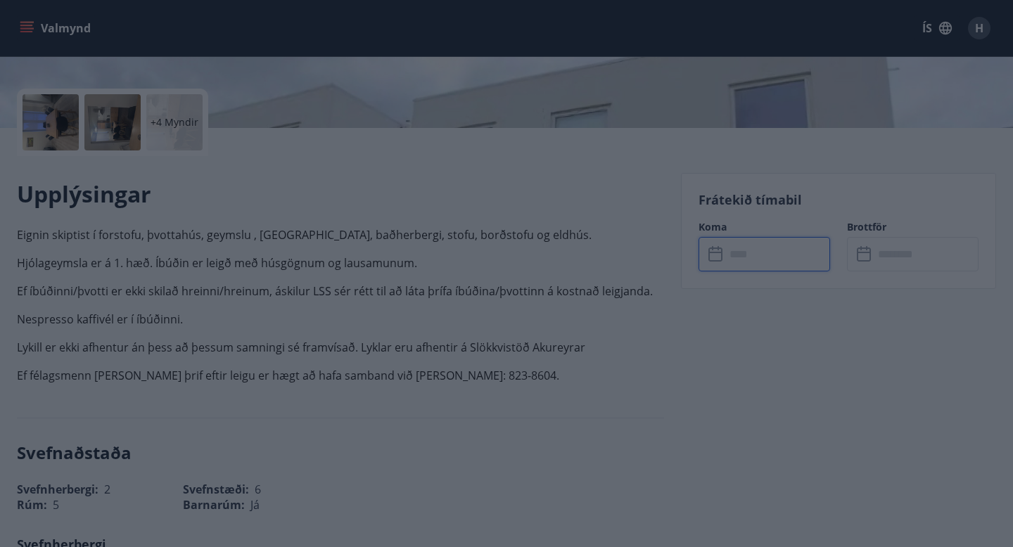
type input "******"
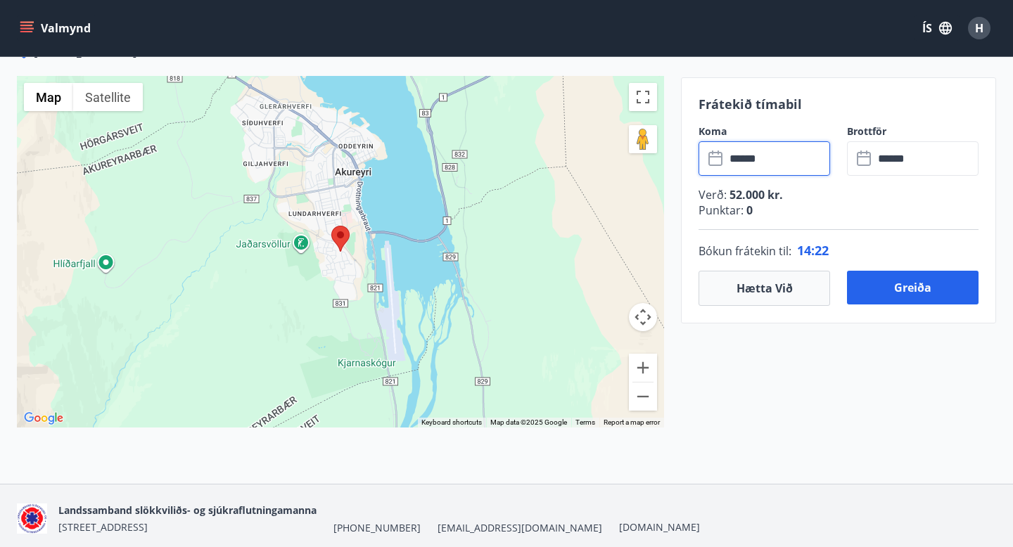
scroll to position [1905, 0]
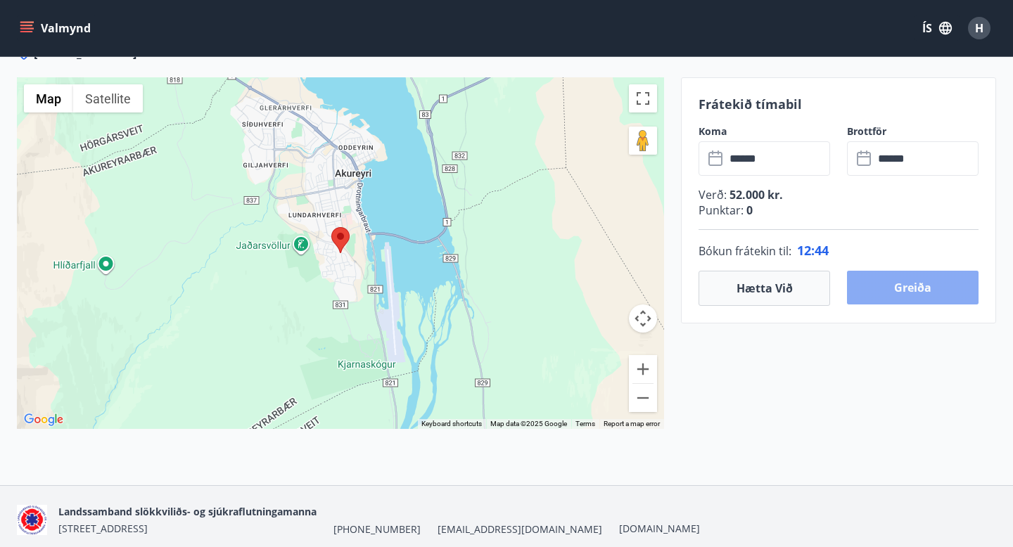
click at [913, 287] on button "Greiða" at bounding box center [913, 288] width 132 height 34
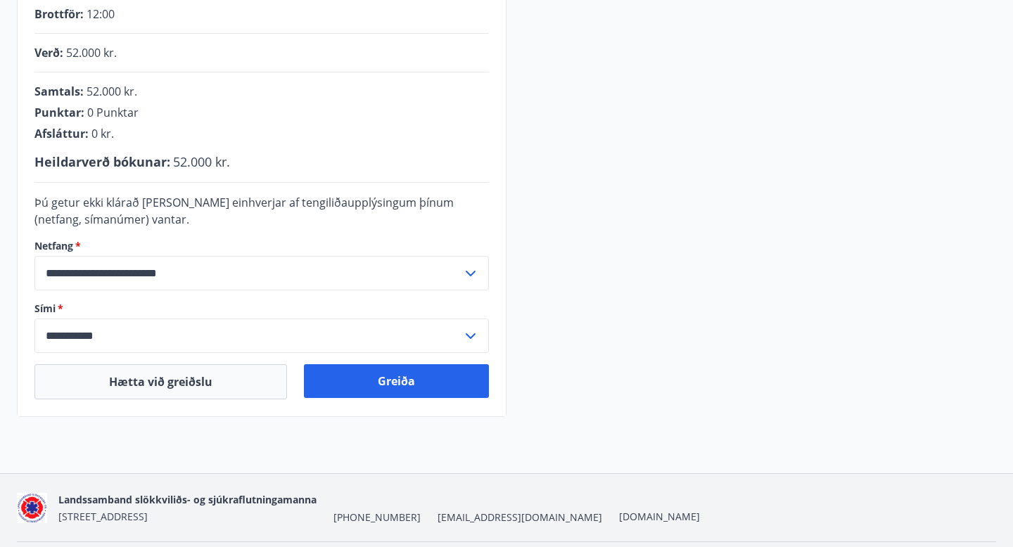
scroll to position [368, 0]
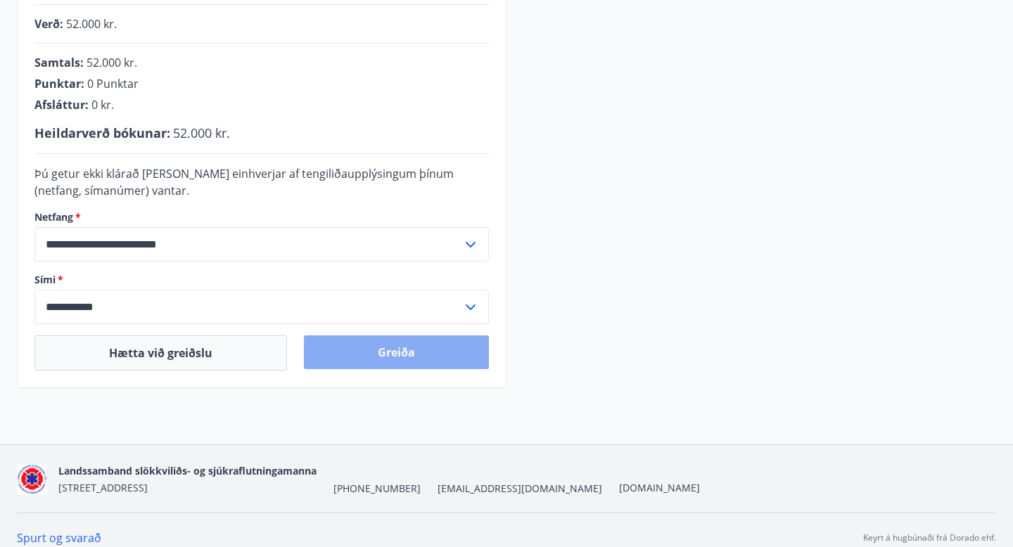
click at [425, 355] on button "Greiða" at bounding box center [396, 352] width 185 height 34
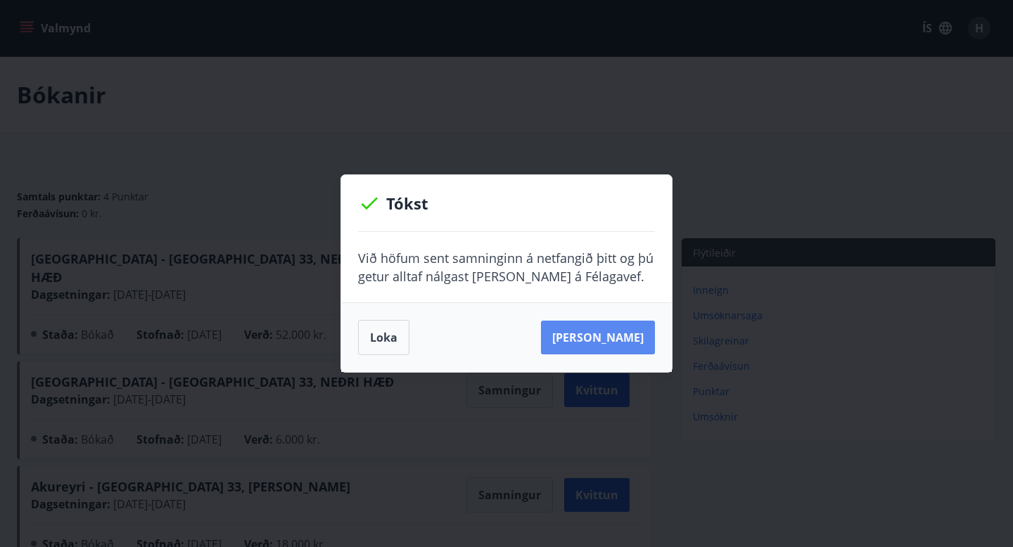
click at [604, 338] on button "Sjá samning" at bounding box center [598, 338] width 114 height 34
